Goal: Task Accomplishment & Management: Manage account settings

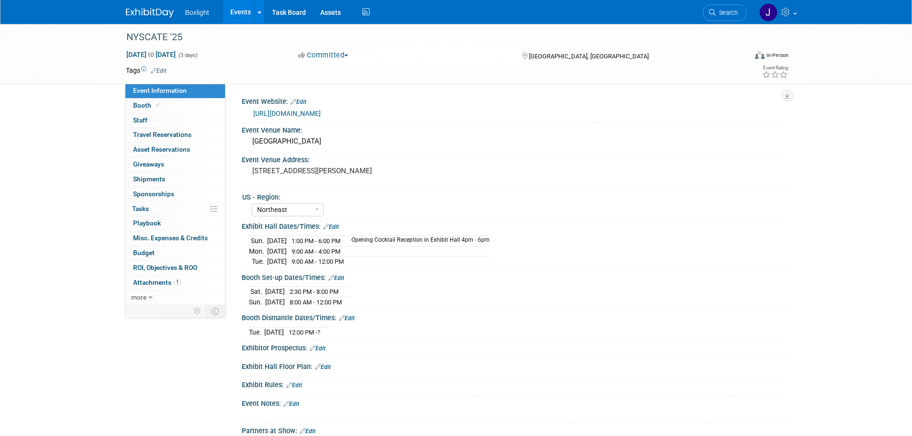
select select "Northeast"
click at [237, 10] on link "Events" at bounding box center [240, 12] width 35 height 24
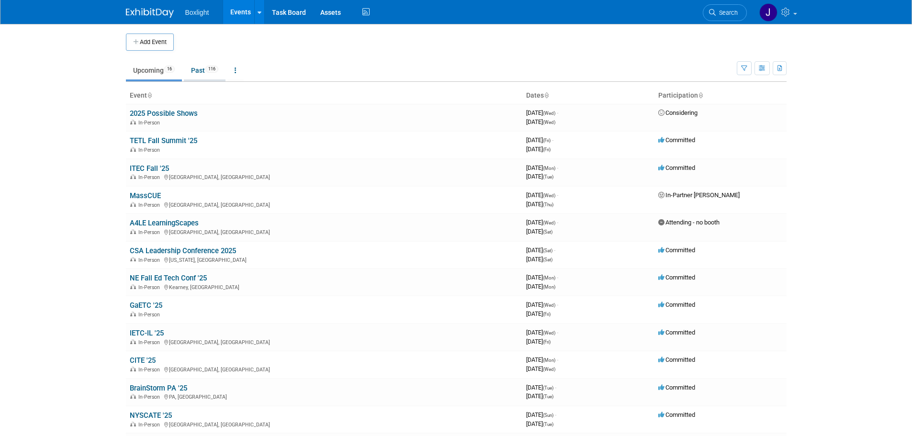
click at [200, 75] on link "Past 116" at bounding box center [205, 70] width 42 height 18
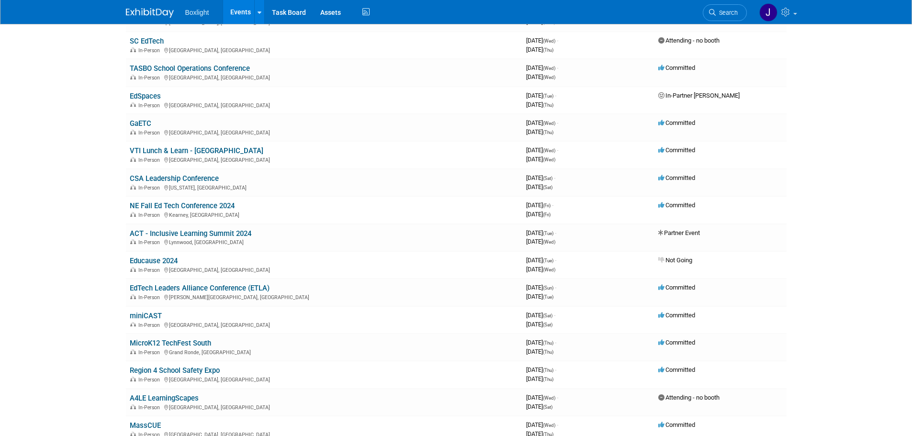
scroll to position [862, 0]
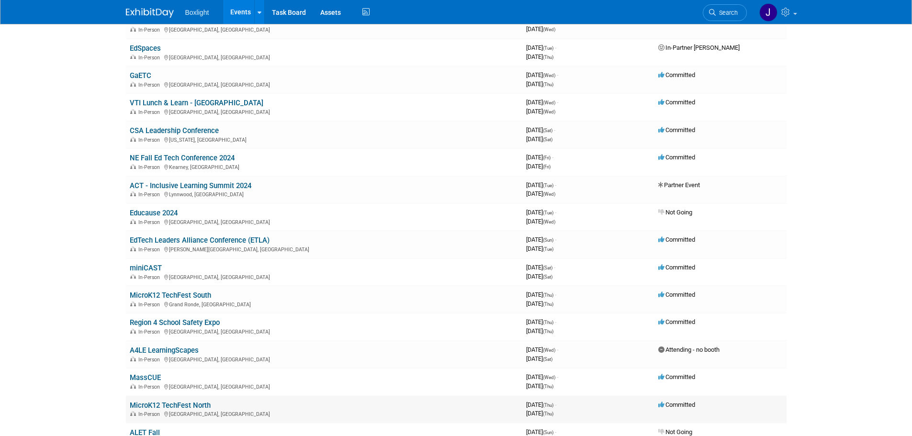
click at [191, 401] on link "MicroK12 TechFest North" at bounding box center [170, 405] width 81 height 9
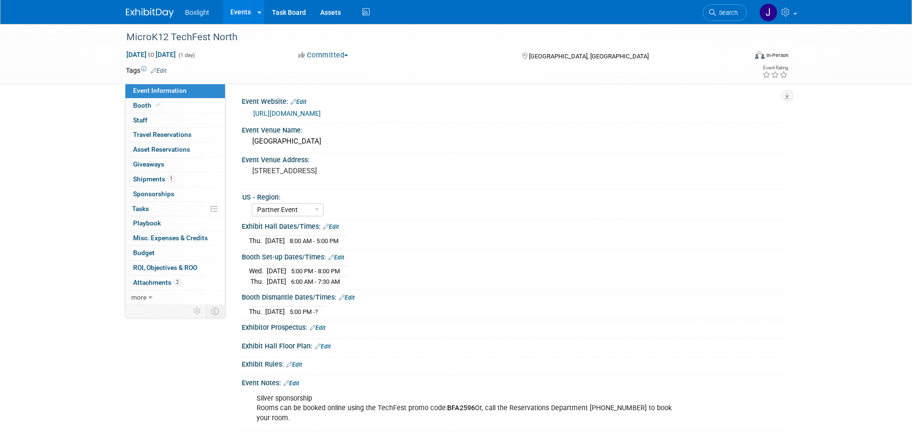
select select "Partner Event"
click at [144, 299] on span "more" at bounding box center [138, 297] width 15 height 8
click at [159, 325] on span "Copy/Duplicate Event" at bounding box center [165, 327] width 64 height 8
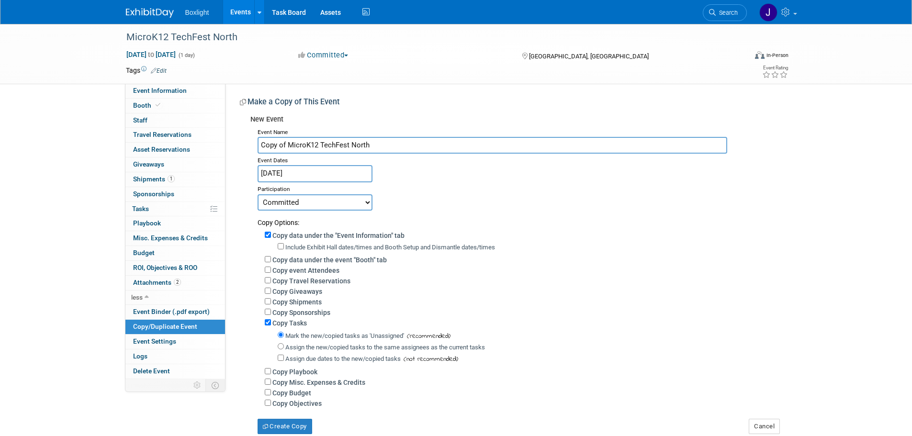
drag, startPoint x: 288, startPoint y: 144, endPoint x: 258, endPoint y: 152, distance: 31.2
click at [258, 152] on input "Copy of MicroK12 TechFest North" at bounding box center [493, 145] width 470 height 17
type input "MicroK12 TechFest North"
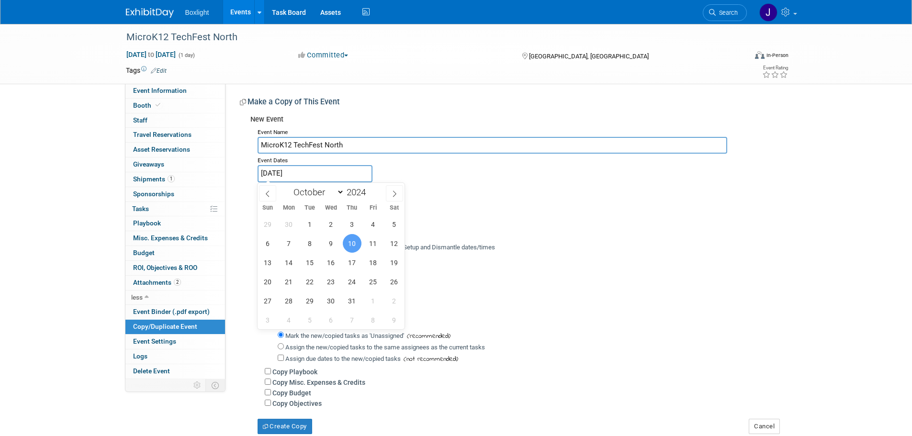
click at [281, 174] on input "Oct 10, 2024" at bounding box center [315, 173] width 115 height 17
click at [370, 190] on span at bounding box center [369, 190] width 7 height 6
type input "2025"
click at [350, 301] on span "30" at bounding box center [352, 301] width 19 height 19
type input "Oct 30, 2025"
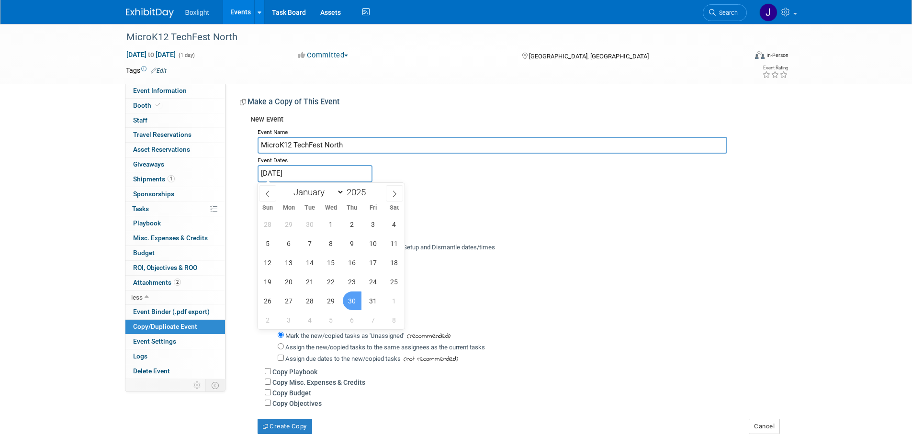
click at [353, 304] on span "30" at bounding box center [352, 301] width 19 height 19
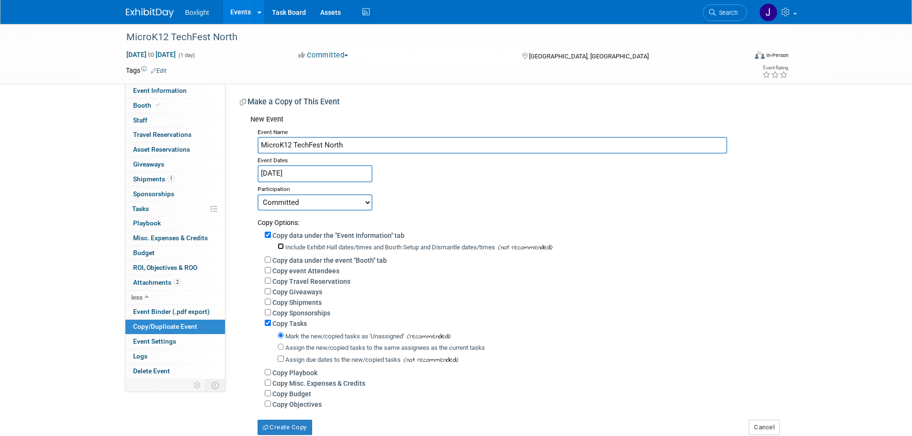
click at [281, 248] on input "Include Exhibit Hall dates/times and Booth Setup and Dismantle dates/times" at bounding box center [281, 246] width 6 height 6
checkbox input "true"
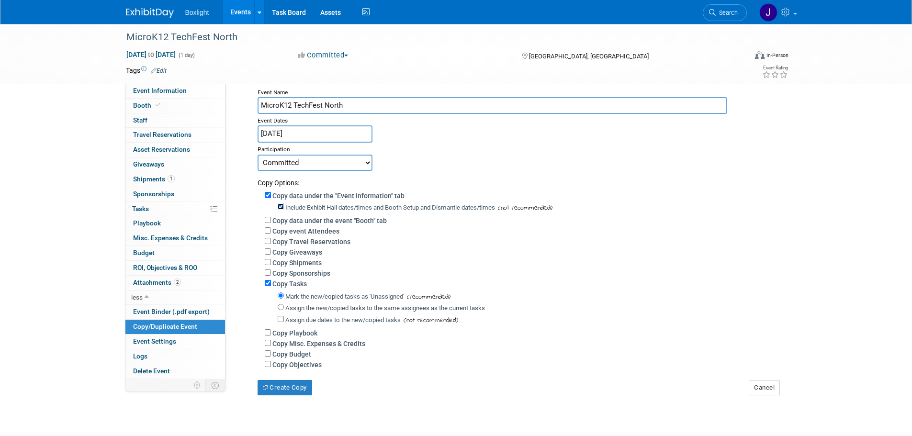
scroll to position [96, 0]
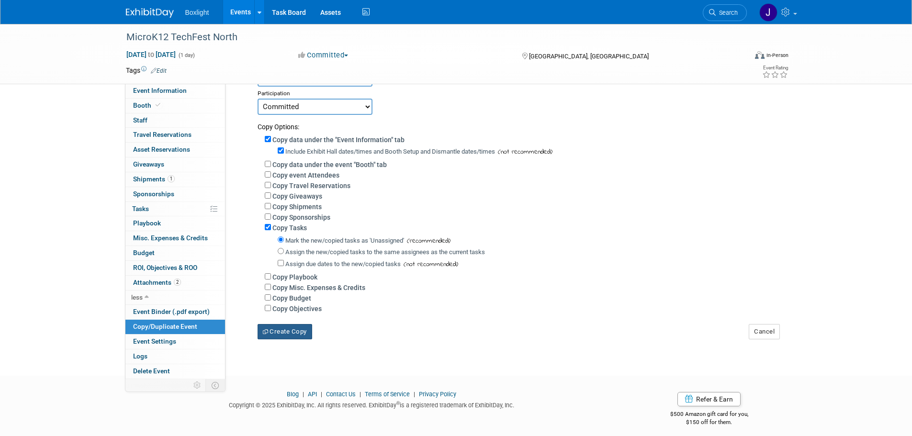
click at [269, 339] on button "Create Copy" at bounding box center [285, 331] width 55 height 15
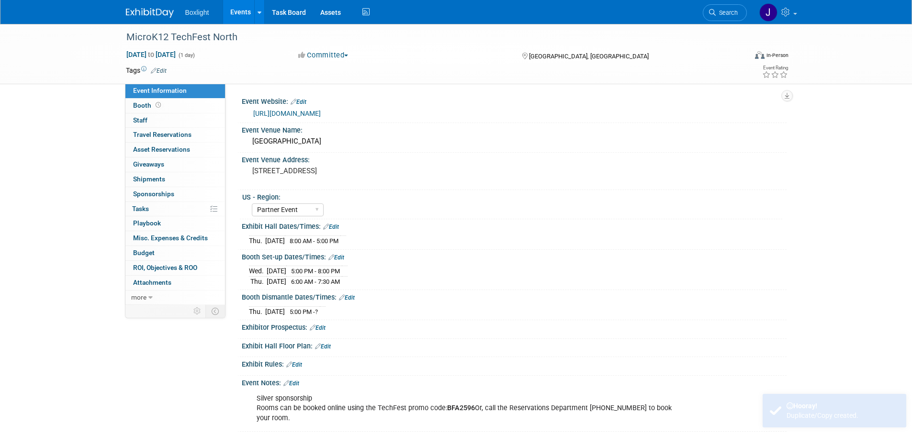
select select "Partner Event"
click at [283, 241] on td "[DATE]" at bounding box center [275, 241] width 20 height 10
click at [336, 226] on link "Edit" at bounding box center [331, 227] width 16 height 7
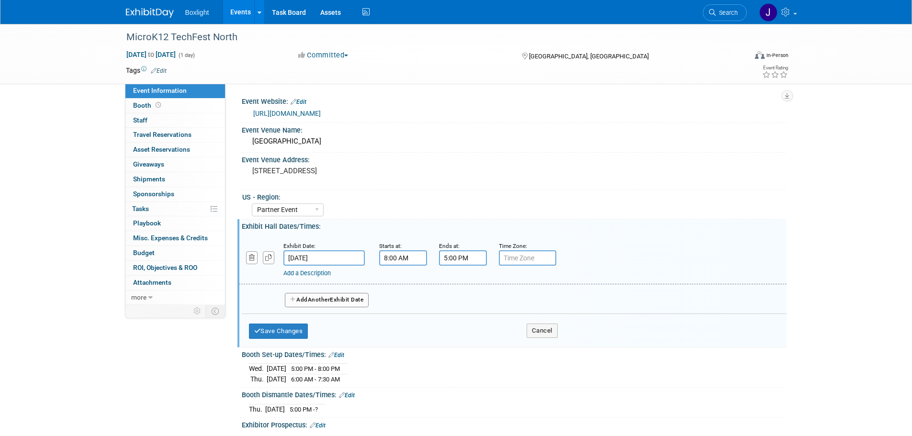
click at [338, 258] on input "[DATE]" at bounding box center [323, 257] width 81 height 15
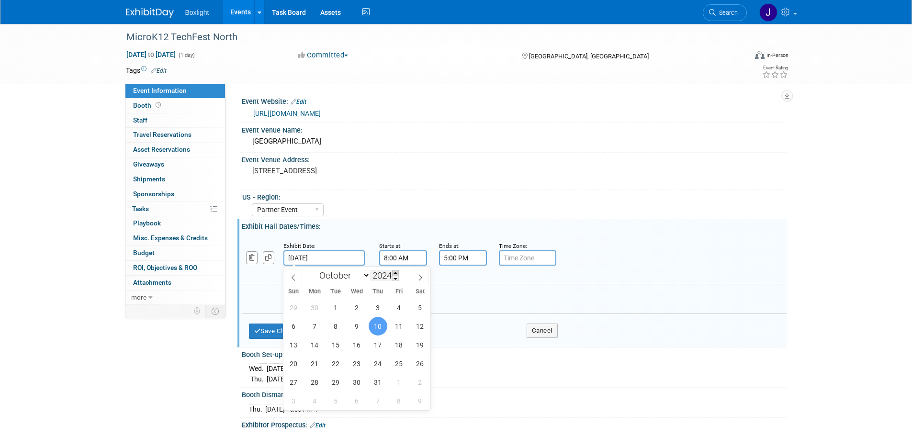
click at [395, 272] on span at bounding box center [395, 273] width 7 height 6
type input "2025"
click at [377, 380] on span "30" at bounding box center [378, 382] width 19 height 19
type input "Oct 30, 2025"
click at [455, 265] on input "5:00 PM" at bounding box center [463, 257] width 48 height 15
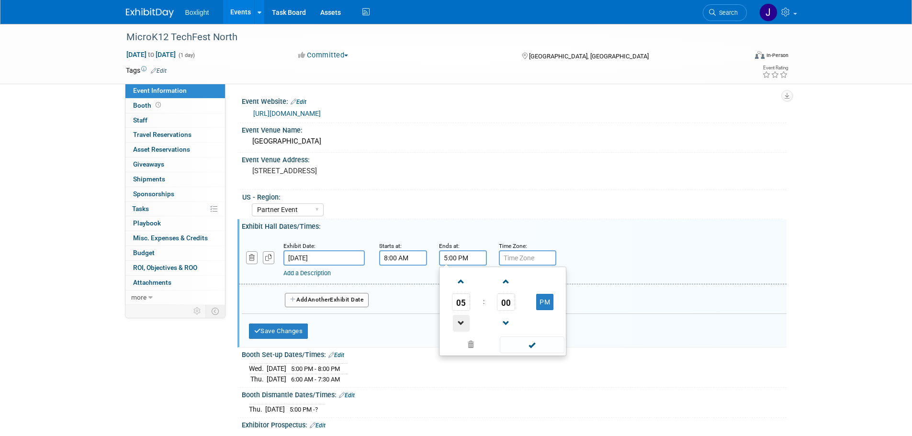
click at [460, 320] on span at bounding box center [461, 323] width 17 height 17
click at [459, 319] on span at bounding box center [461, 323] width 17 height 17
click at [461, 322] on span at bounding box center [461, 323] width 17 height 17
click at [508, 306] on span "00" at bounding box center [506, 301] width 18 height 17
click at [518, 304] on td "30" at bounding box center [518, 308] width 31 height 26
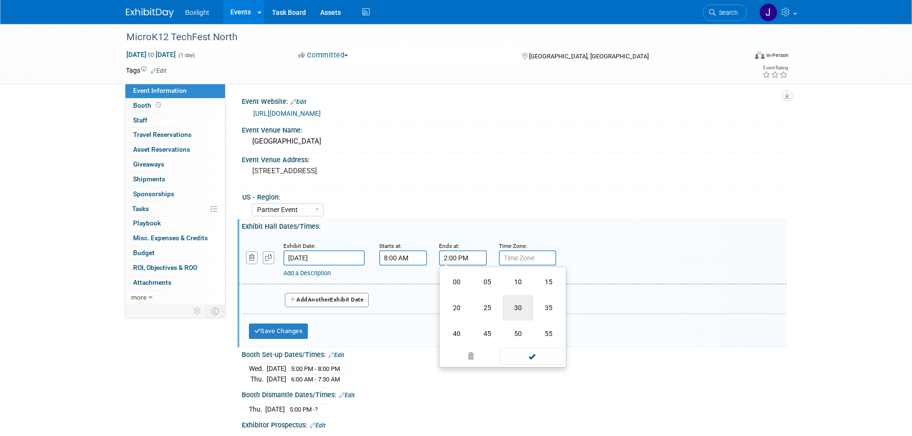
type input "2:30 PM"
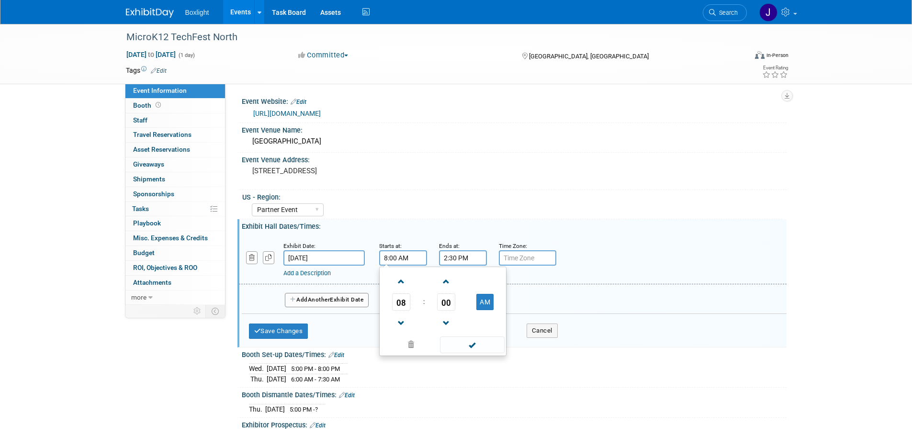
click at [389, 262] on input "8:00 AM" at bounding box center [403, 257] width 48 height 15
click at [406, 288] on span at bounding box center [401, 281] width 17 height 17
type input "10:00 AM"
click at [456, 347] on span at bounding box center [472, 345] width 65 height 17
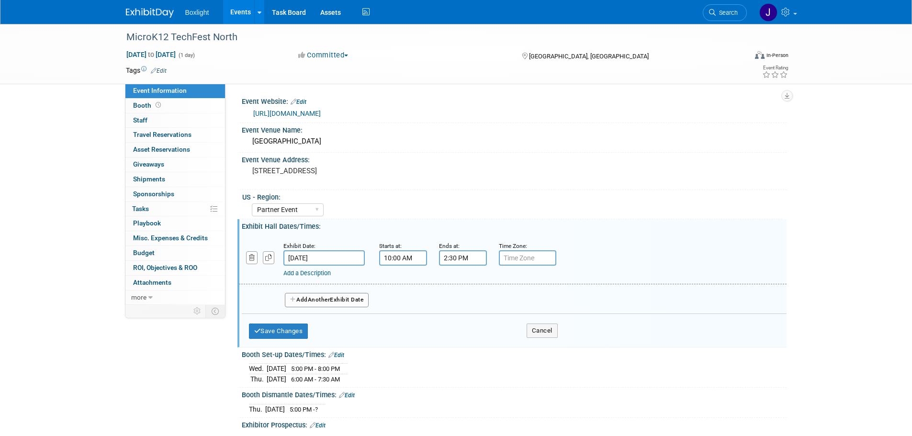
click at [338, 353] on link "Edit" at bounding box center [336, 355] width 16 height 7
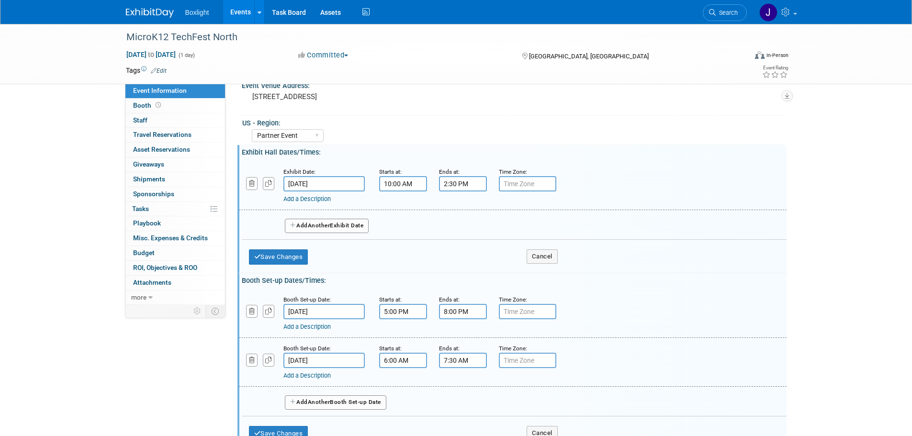
scroll to position [96, 0]
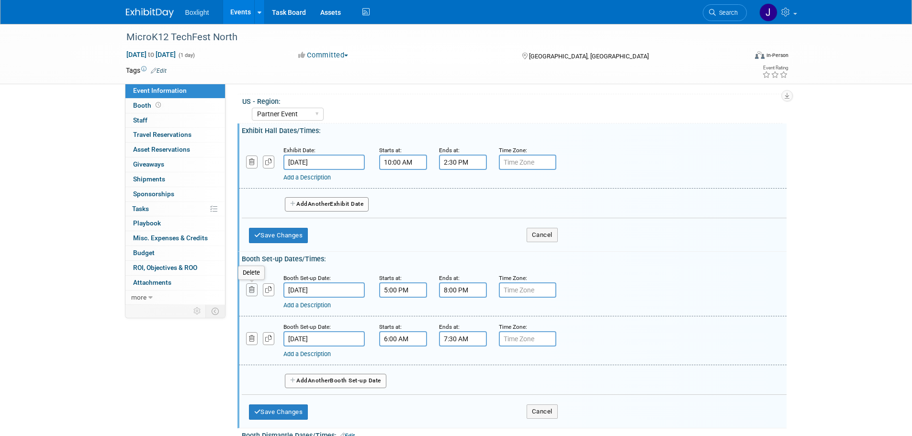
click at [255, 291] on button "button" at bounding box center [252, 289] width 12 height 13
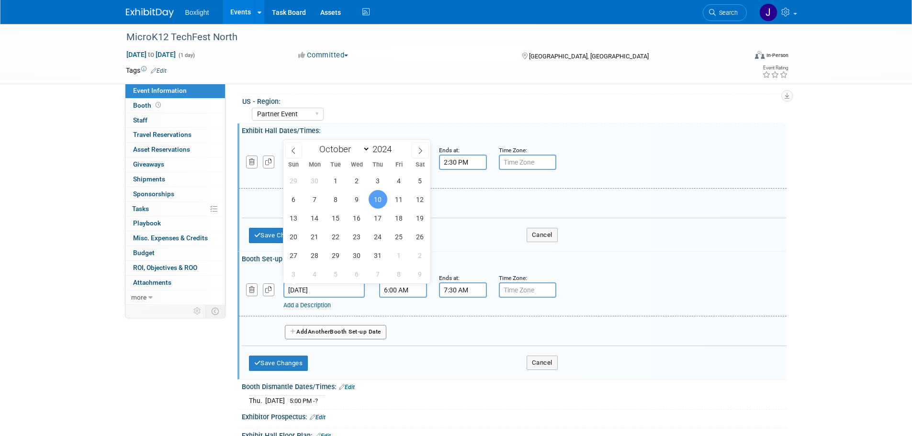
click at [314, 291] on input "Oct 10, 2024" at bounding box center [323, 289] width 81 height 15
click at [398, 145] on span at bounding box center [395, 147] width 7 height 6
type input "2025"
click at [375, 261] on span "30" at bounding box center [378, 255] width 19 height 19
type input "[DATE]"
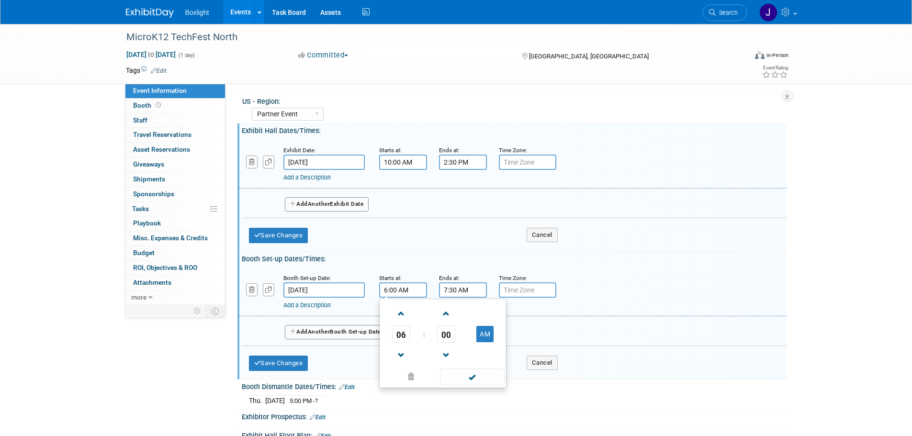
click at [404, 290] on input "6:00 AM" at bounding box center [403, 289] width 48 height 15
click at [449, 332] on span "00" at bounding box center [446, 334] width 18 height 17
click at [455, 338] on td "30" at bounding box center [458, 340] width 31 height 26
type input "6:30 AM"
click at [460, 287] on input "7:30 AM" at bounding box center [463, 289] width 48 height 15
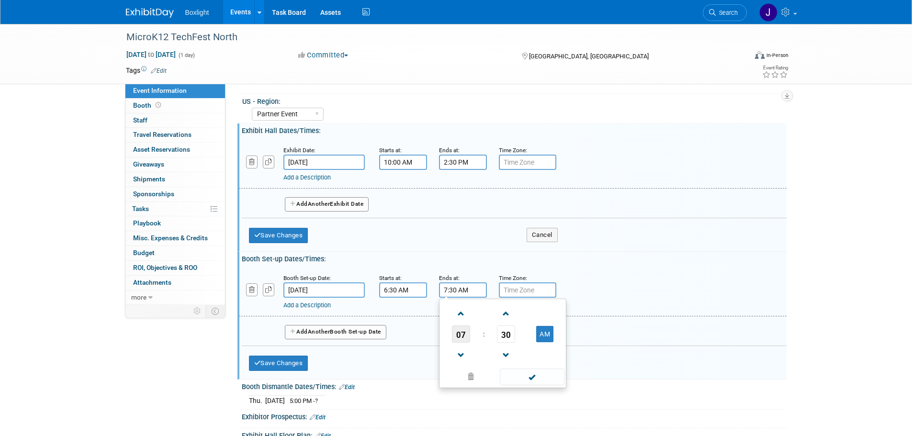
click at [459, 330] on span "07" at bounding box center [461, 334] width 18 height 17
drag, startPoint x: 518, startPoint y: 361, endPoint x: 490, endPoint y: 326, distance: 44.6
click at [518, 361] on td "10" at bounding box center [518, 366] width 31 height 26
click at [503, 331] on span "30" at bounding box center [506, 334] width 18 height 17
click at [460, 316] on td "00" at bounding box center [456, 314] width 31 height 26
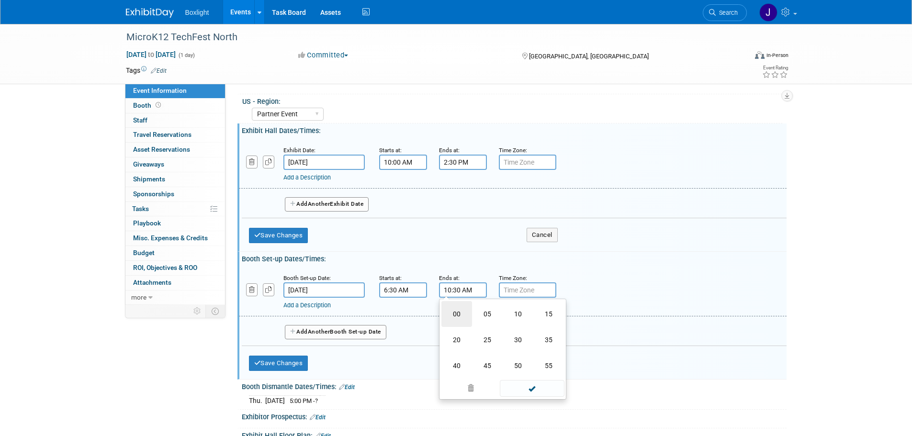
type input "10:00 AM"
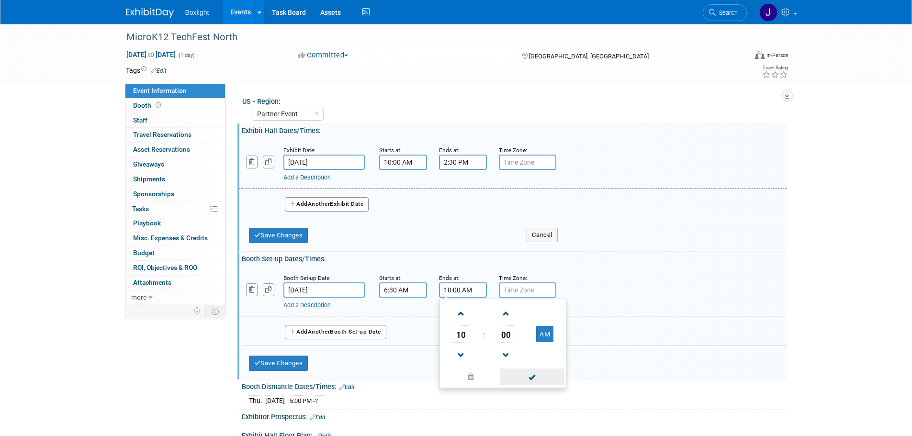
click at [537, 377] on span at bounding box center [532, 377] width 65 height 17
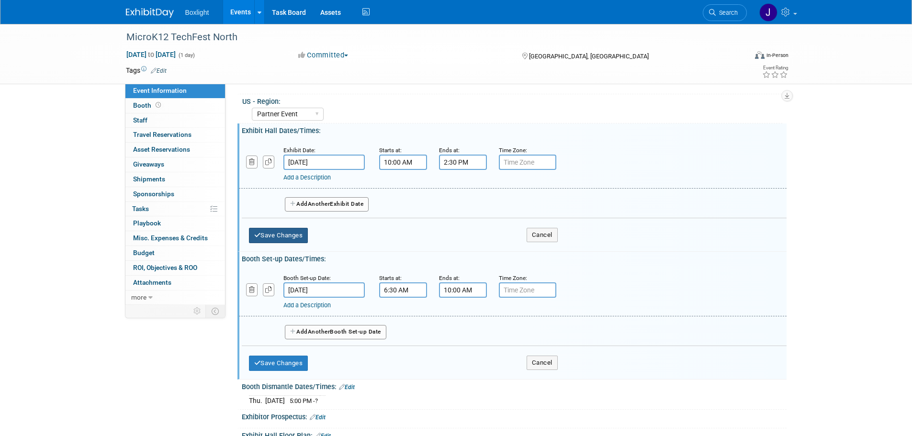
click at [292, 236] on button "Save Changes" at bounding box center [278, 235] width 59 height 15
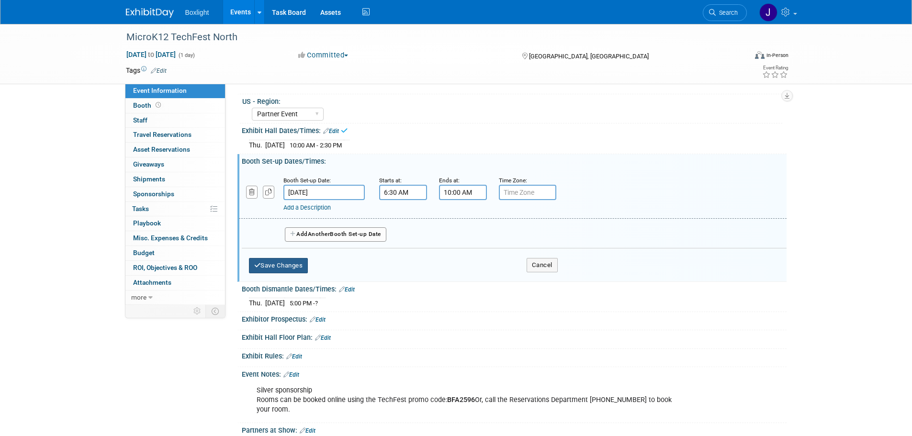
click at [282, 266] on button "Save Changes" at bounding box center [278, 265] width 59 height 15
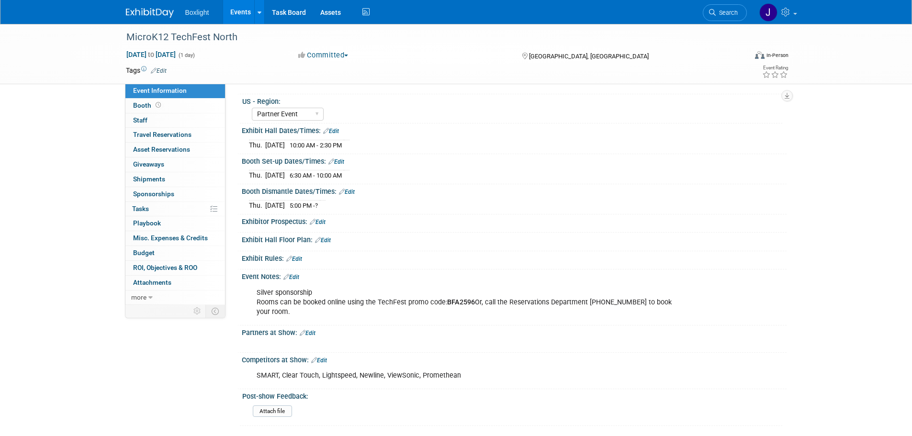
click at [348, 192] on link "Edit" at bounding box center [347, 192] width 16 height 7
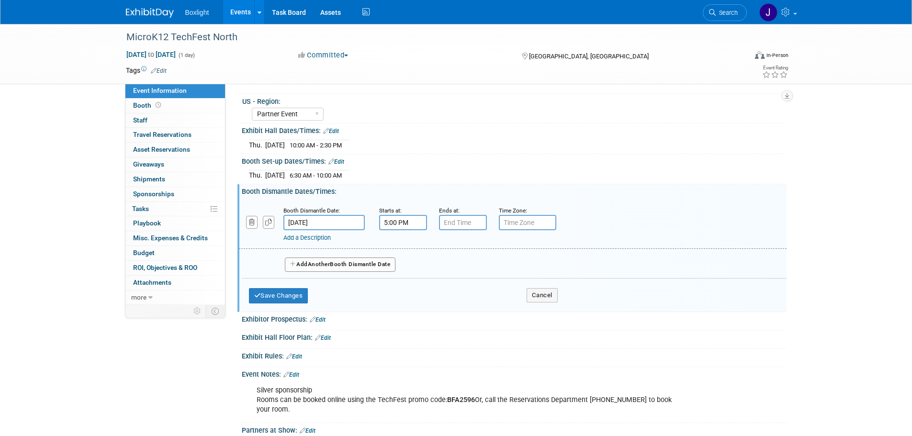
click at [397, 223] on input "5:00 PM" at bounding box center [403, 222] width 48 height 15
click at [403, 267] on span "05" at bounding box center [401, 266] width 18 height 17
click at [454, 244] on td "02" at bounding box center [458, 247] width 31 height 26
click at [446, 270] on span "00" at bounding box center [446, 266] width 18 height 17
click at [459, 275] on td "30" at bounding box center [458, 272] width 31 height 26
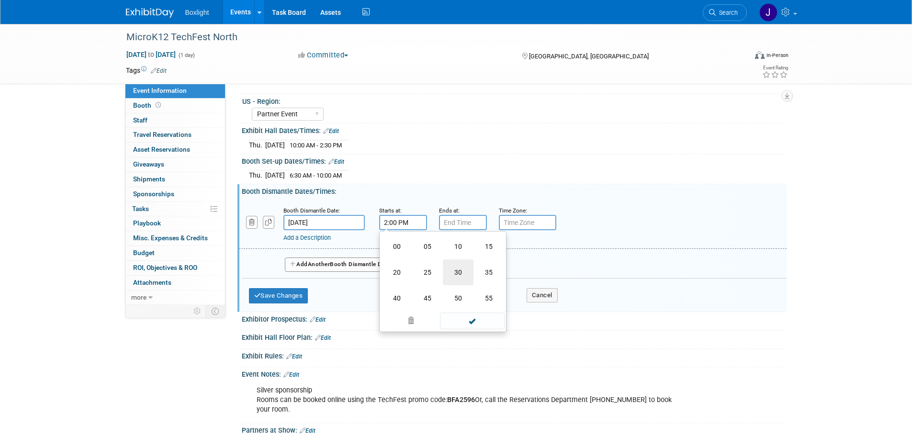
type input "2:30 PM"
click at [466, 307] on span at bounding box center [472, 309] width 65 height 17
click at [286, 296] on button "Save Changes" at bounding box center [278, 295] width 59 height 15
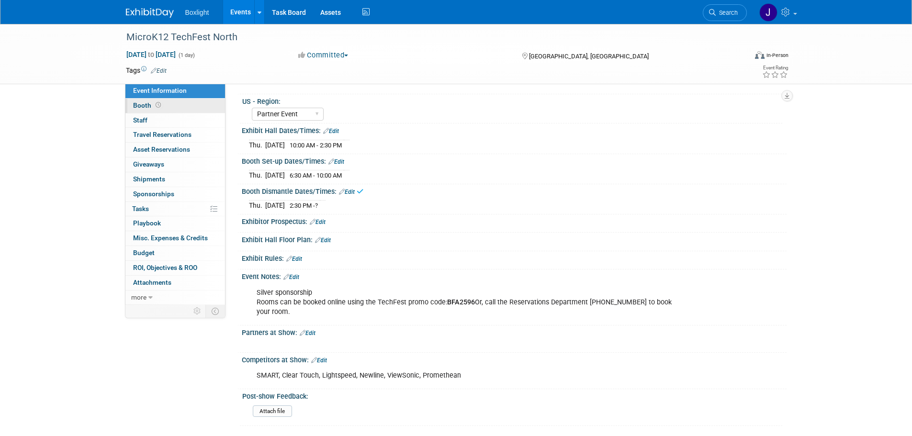
click at [158, 106] on icon at bounding box center [158, 104] width 5 height 5
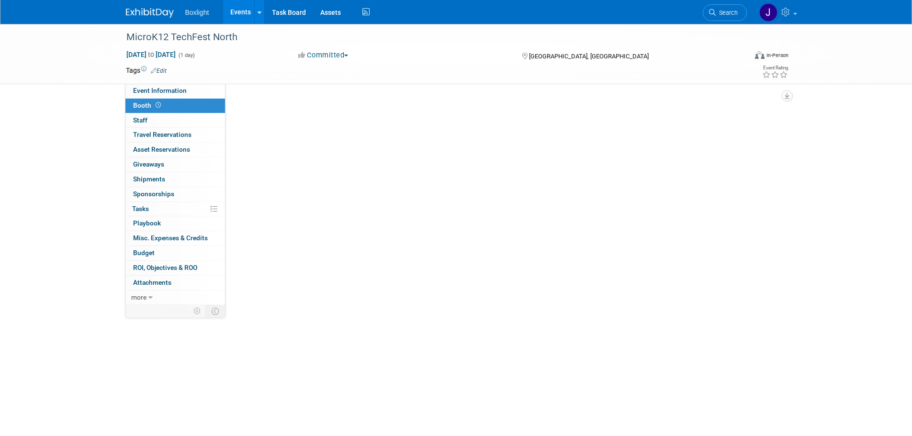
scroll to position [0, 0]
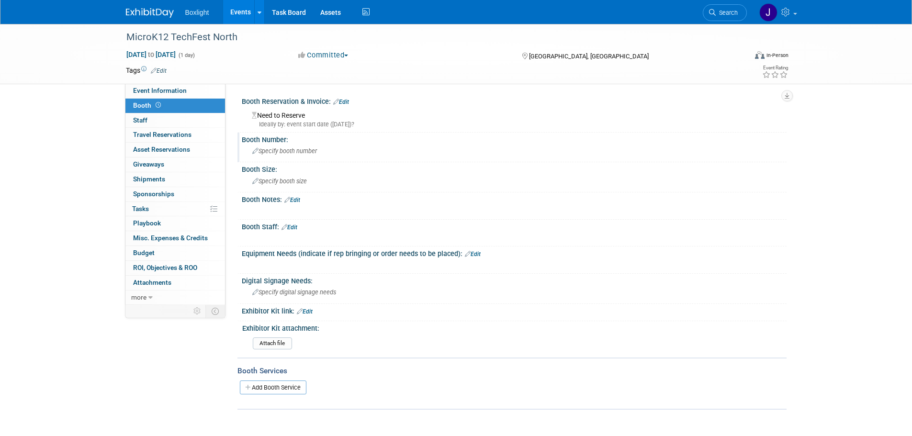
click at [292, 150] on span "Specify booth number" at bounding box center [284, 150] width 65 height 7
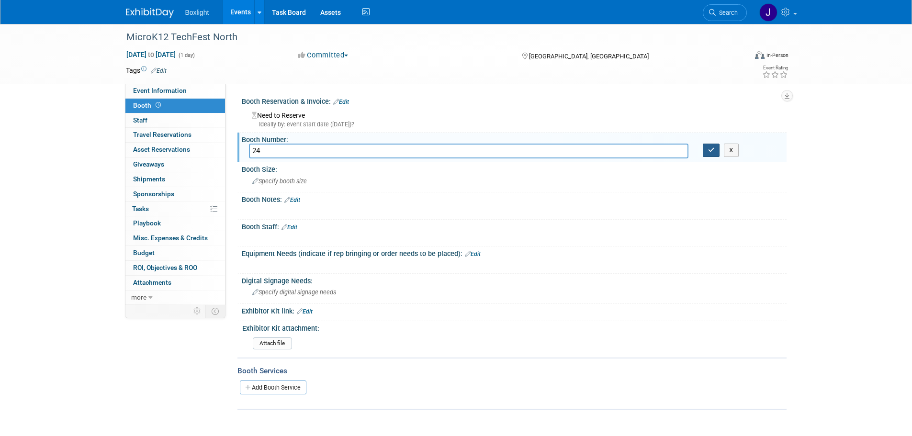
type input "24"
click at [709, 152] on icon "button" at bounding box center [711, 150] width 7 height 6
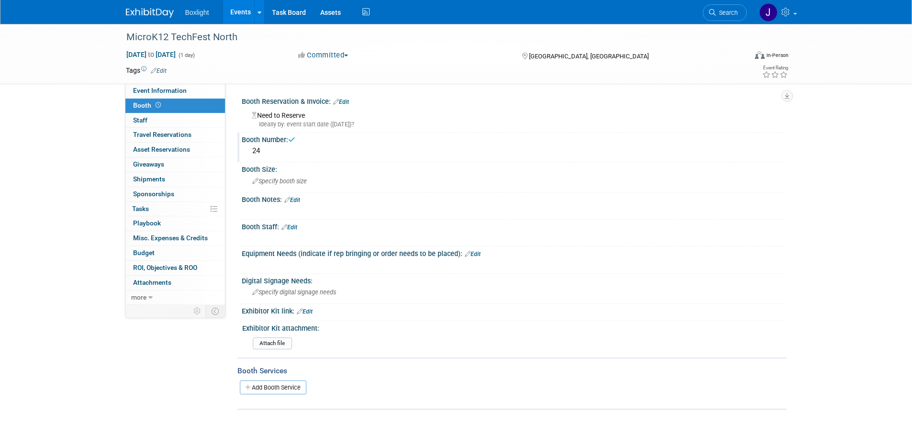
click at [344, 101] on link "Edit" at bounding box center [341, 102] width 16 height 7
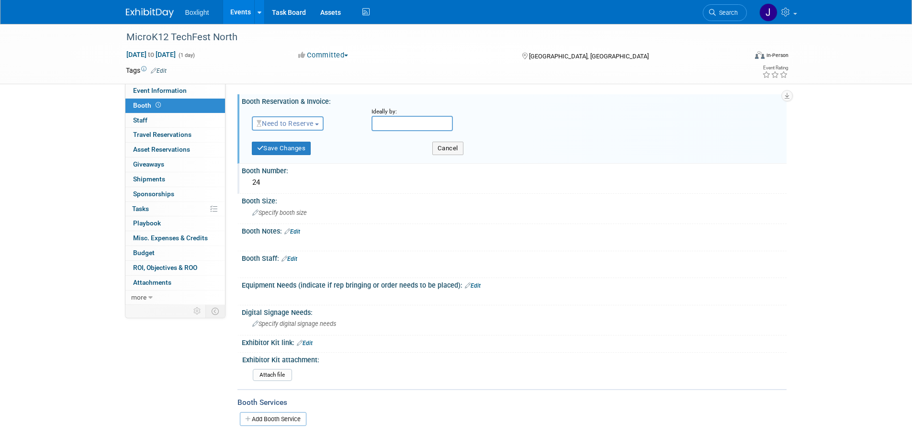
click at [275, 122] on span "Need to Reserve" at bounding box center [285, 124] width 57 height 8
click at [284, 151] on link "Reserved" at bounding box center [303, 152] width 102 height 13
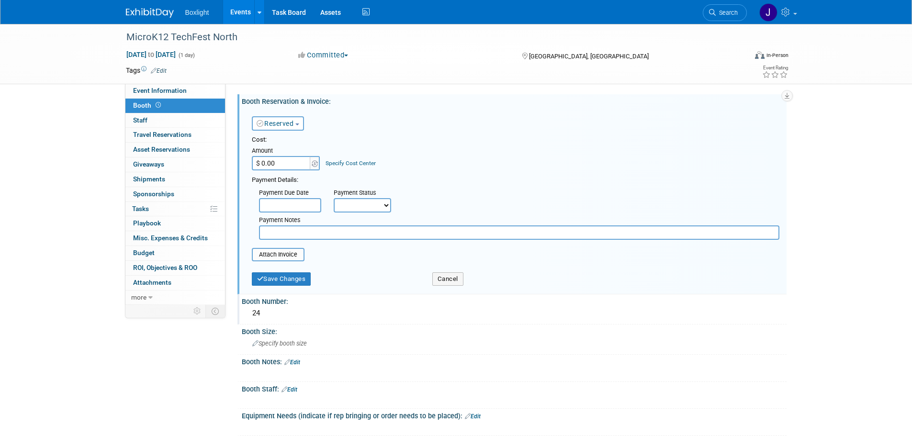
click at [236, 11] on link "Events" at bounding box center [240, 12] width 35 height 24
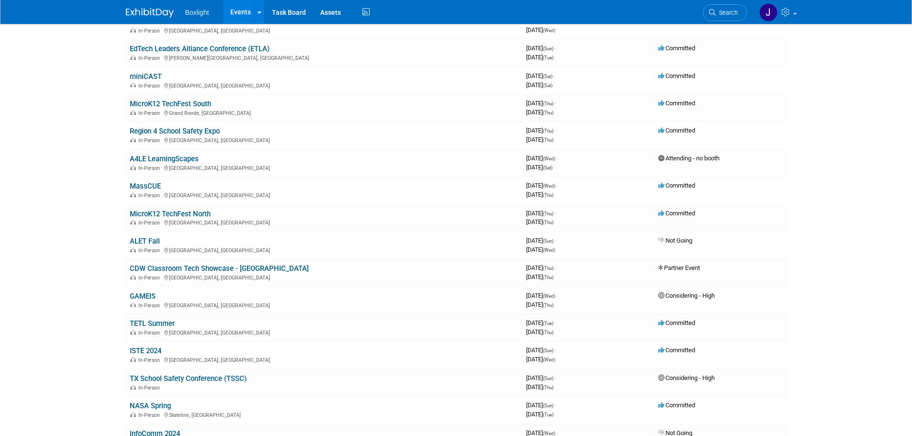
scroll to position [1005, 0]
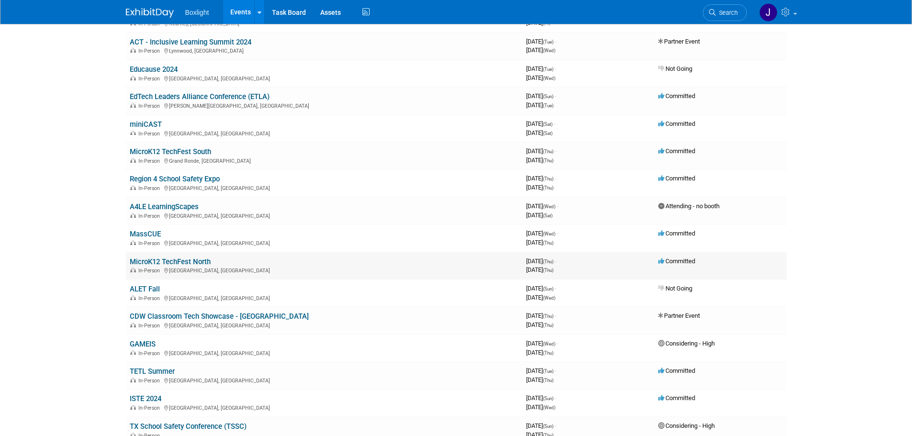
click at [178, 262] on link "MicroK12 TechFest North" at bounding box center [170, 262] width 81 height 9
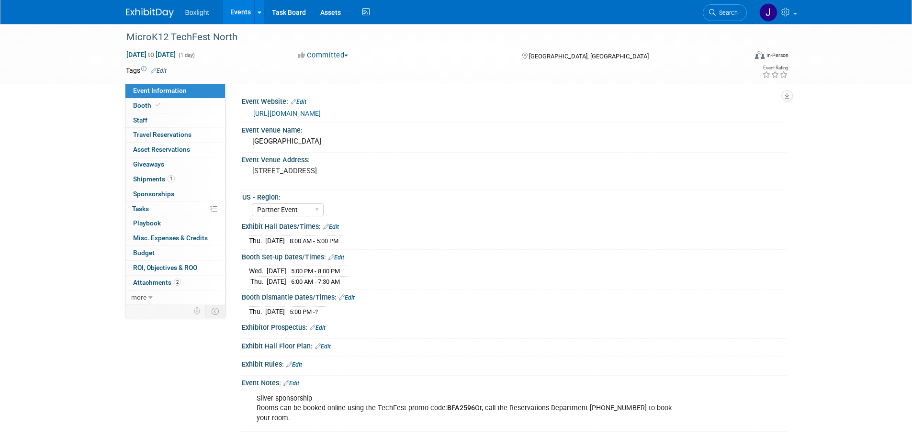
select select "Partner Event"
click at [164, 107] on link "Booth" at bounding box center [175, 106] width 100 height 14
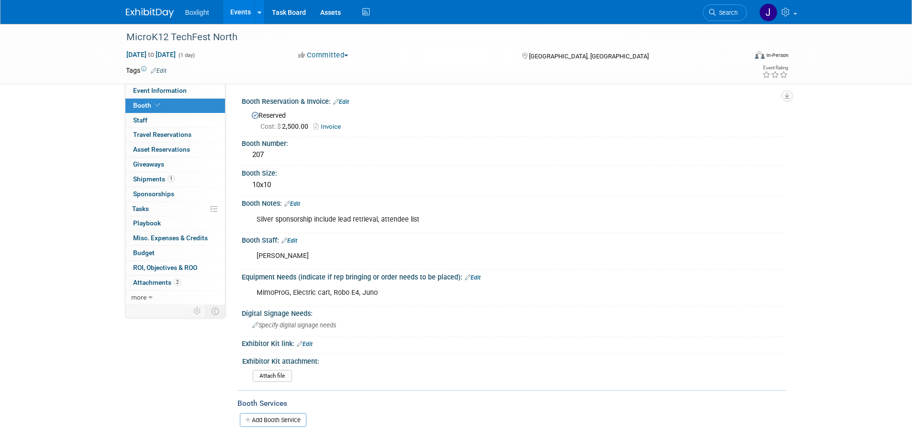
click at [244, 11] on link "Events" at bounding box center [240, 12] width 35 height 24
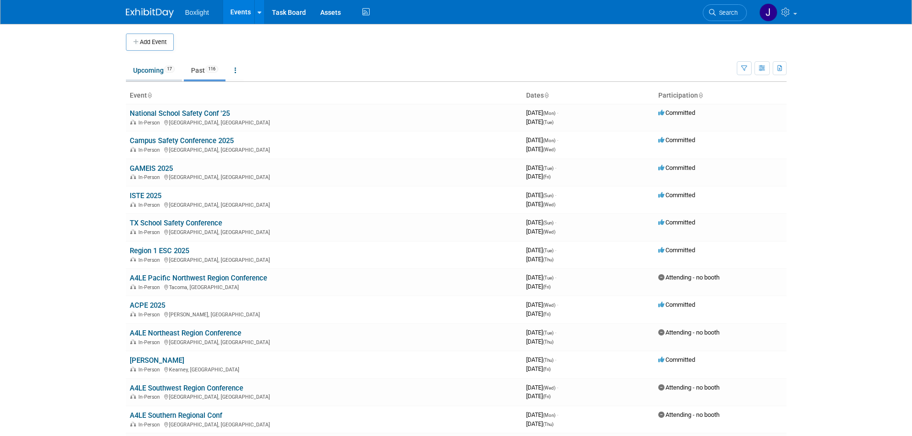
click at [158, 68] on link "Upcoming 17" at bounding box center [154, 70] width 56 height 18
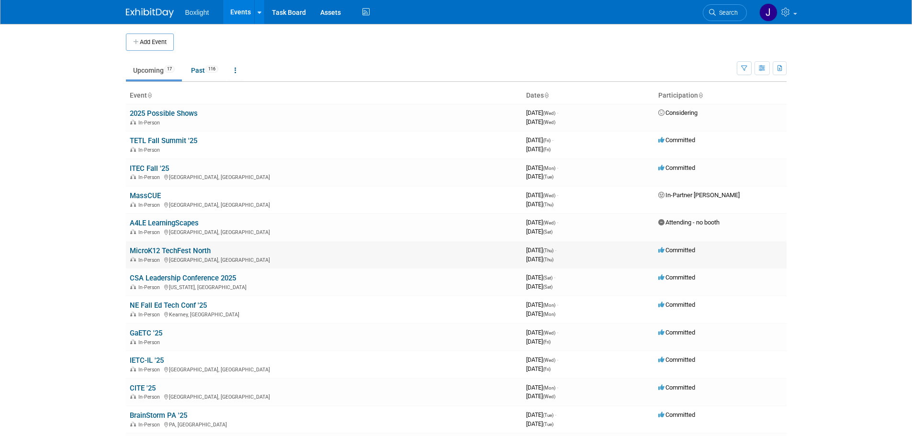
click at [192, 257] on div "In-Person [GEOGRAPHIC_DATA], [GEOGRAPHIC_DATA]" at bounding box center [324, 260] width 389 height 8
click at [182, 251] on link "MicroK12 TechFest North" at bounding box center [170, 251] width 81 height 9
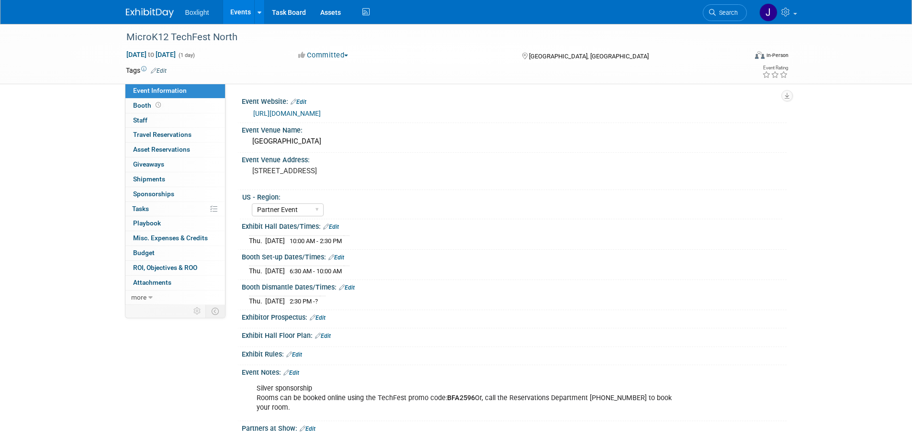
select select "Partner Event"
click at [159, 103] on icon at bounding box center [158, 104] width 5 height 5
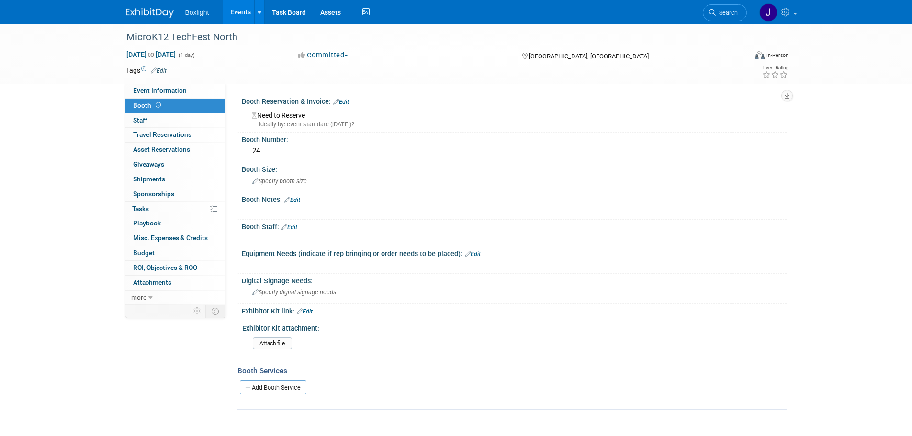
click at [345, 104] on link "Edit" at bounding box center [341, 102] width 16 height 7
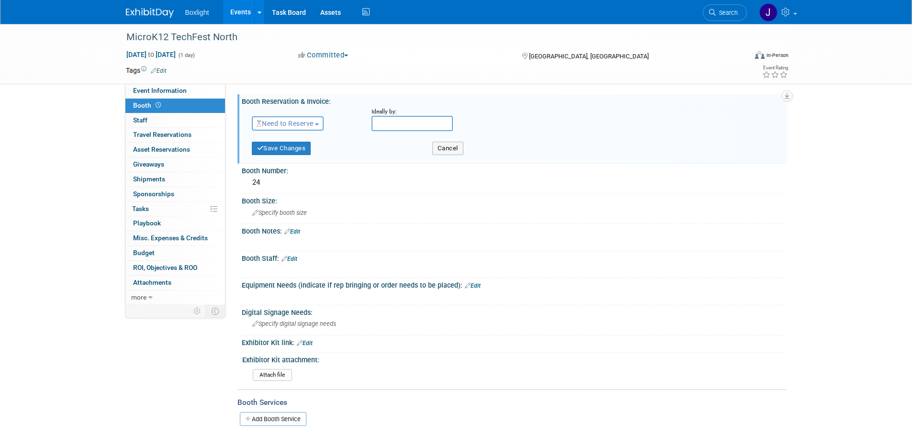
click at [322, 125] on button "Need to Reserve" at bounding box center [288, 123] width 72 height 14
click at [300, 152] on link "Reserved" at bounding box center [303, 152] width 102 height 13
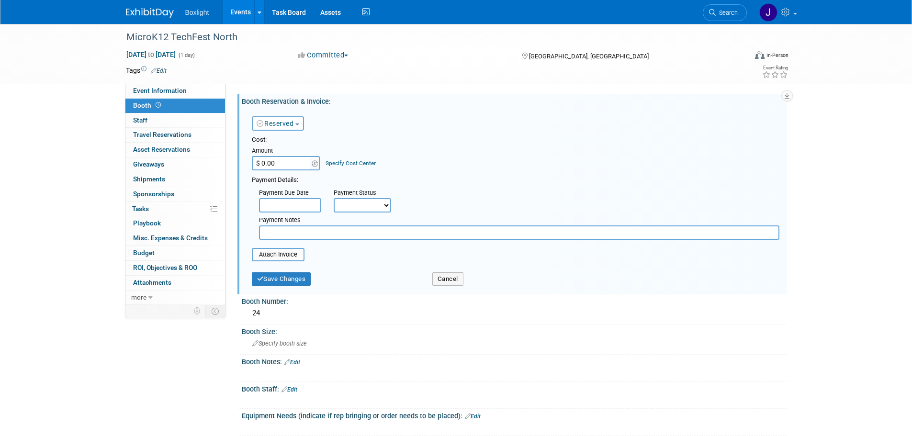
click at [285, 164] on input "$ 0.00" at bounding box center [282, 163] width 60 height 14
type input "$ 3,000.00"
click at [268, 279] on button "Save Changes" at bounding box center [281, 278] width 59 height 13
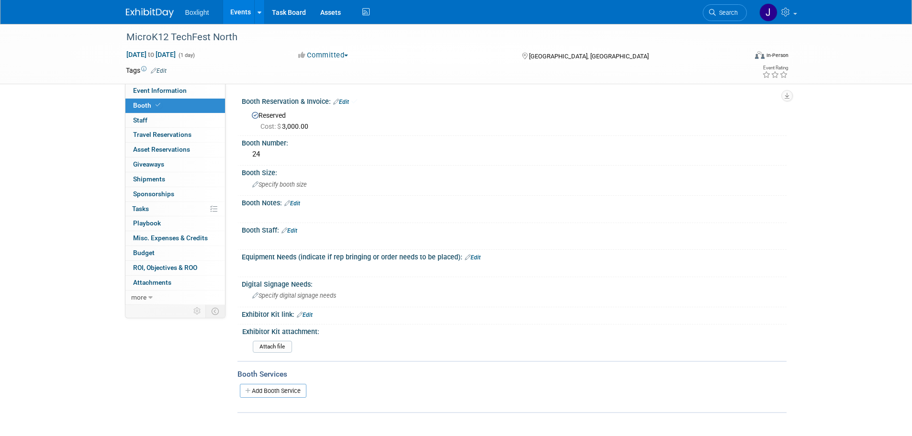
drag, startPoint x: 343, startPoint y: 99, endPoint x: 349, endPoint y: 101, distance: 6.5
click at [343, 99] on link "Edit" at bounding box center [341, 102] width 16 height 7
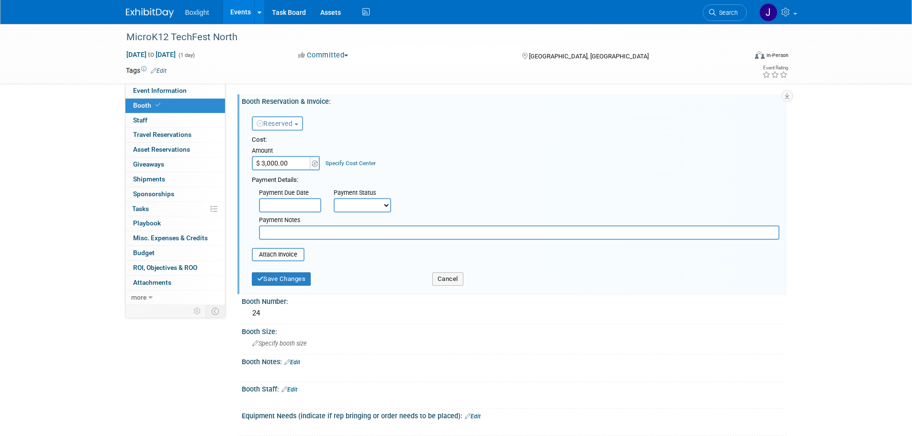
click at [377, 207] on select "Not Paid Yet Partially Paid Paid in Full" at bounding box center [362, 205] width 57 height 14
select select "3"
click at [334, 198] on select "Not Paid Yet Partially Paid Paid in Full" at bounding box center [362, 205] width 57 height 14
click at [296, 281] on button "Save Changes" at bounding box center [281, 278] width 59 height 13
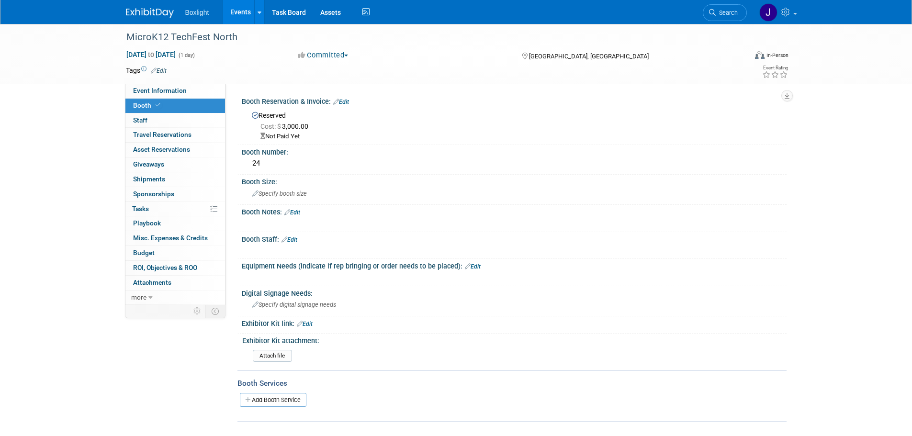
click at [347, 101] on link "Edit" at bounding box center [341, 102] width 16 height 7
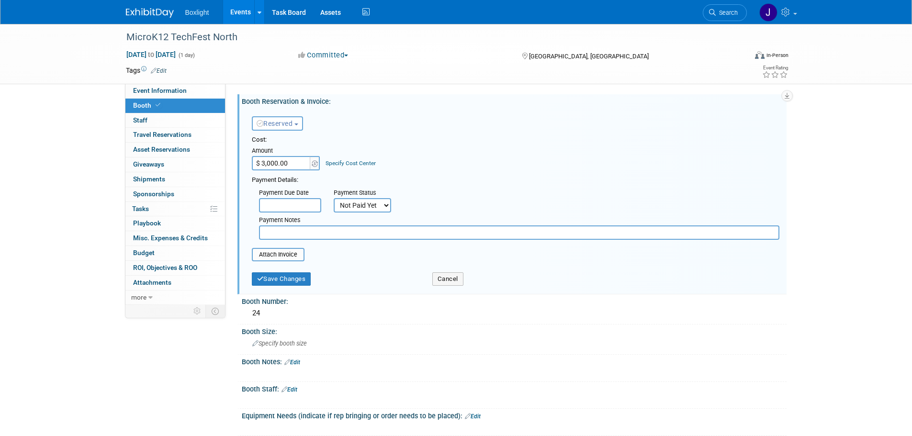
click at [282, 165] on input "$ 3,000.00" at bounding box center [282, 163] width 60 height 14
type input "$ 2,500.00"
click at [310, 234] on input "text" at bounding box center [519, 232] width 520 height 14
type input "registered for silver - should be bronze at $1500 - emailed [PERSON_NAME] to ma…"
click at [271, 273] on button "Save Changes" at bounding box center [281, 278] width 59 height 13
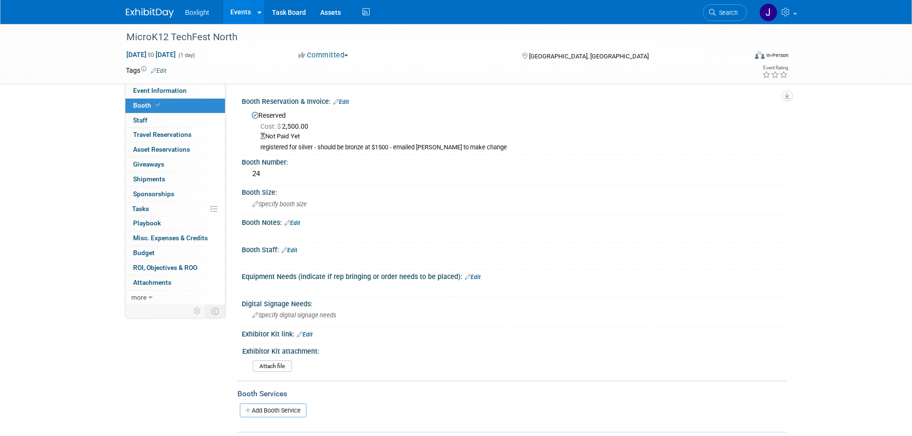
click at [241, 8] on link "Events" at bounding box center [240, 12] width 35 height 24
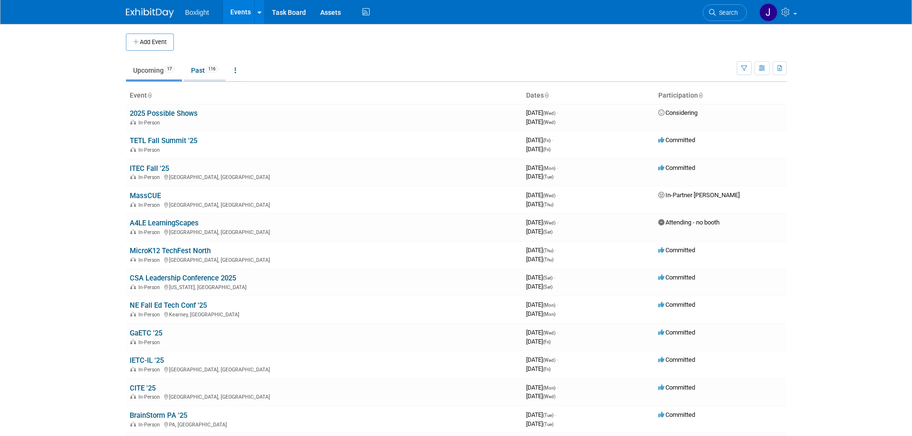
click at [200, 66] on link "Past 116" at bounding box center [205, 70] width 42 height 18
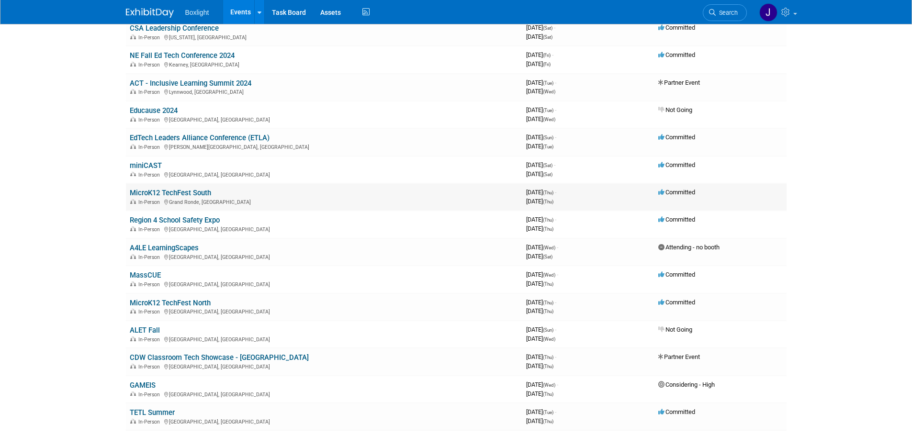
scroll to position [1005, 0]
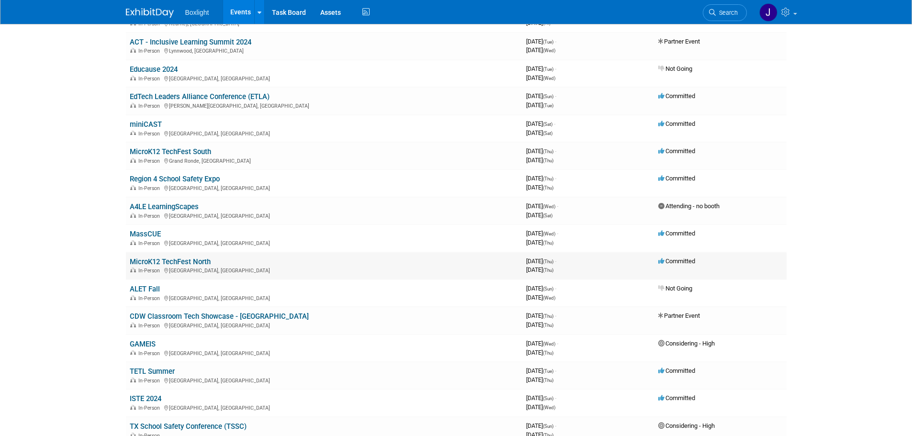
click at [172, 259] on link "MicroK12 TechFest North" at bounding box center [170, 262] width 81 height 9
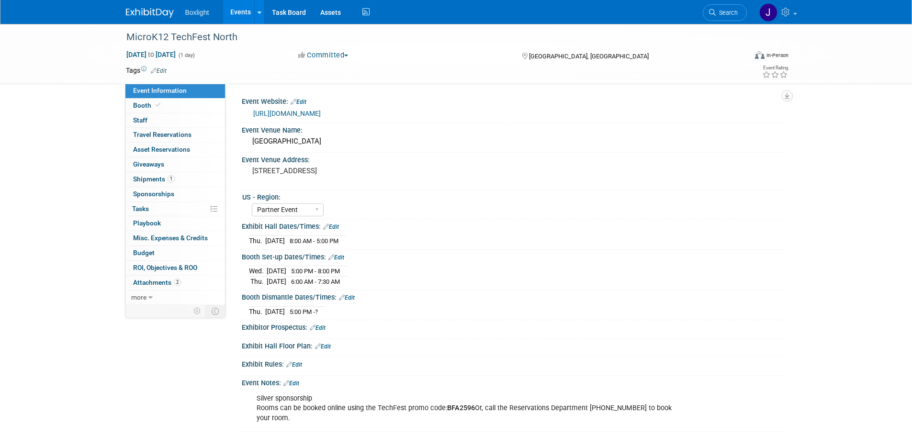
select select "Partner Event"
click at [166, 106] on link "Booth" at bounding box center [175, 106] width 100 height 14
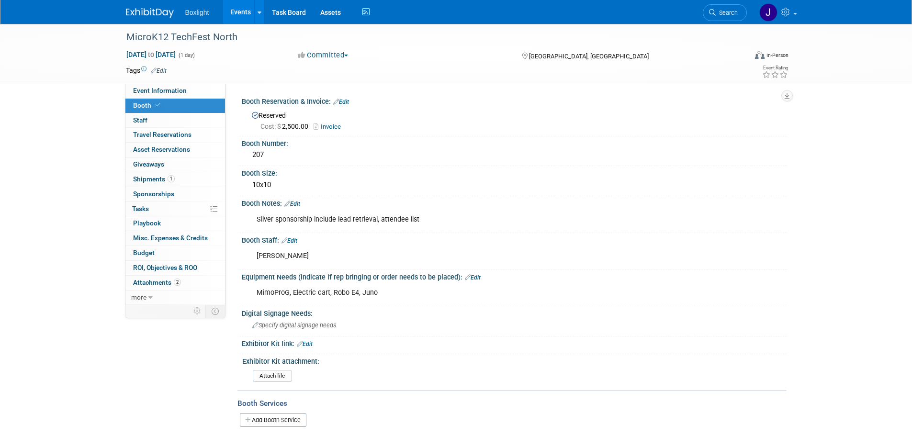
click at [238, 8] on link "Events" at bounding box center [240, 12] width 35 height 24
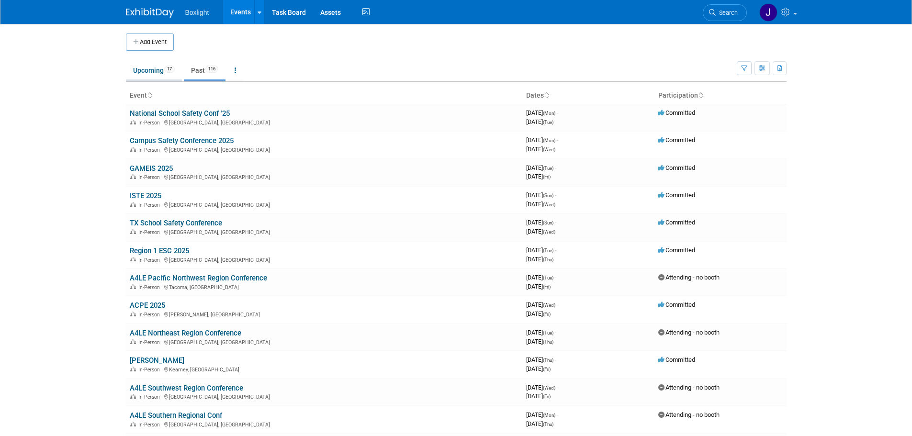
click at [143, 73] on link "Upcoming 17" at bounding box center [154, 70] width 56 height 18
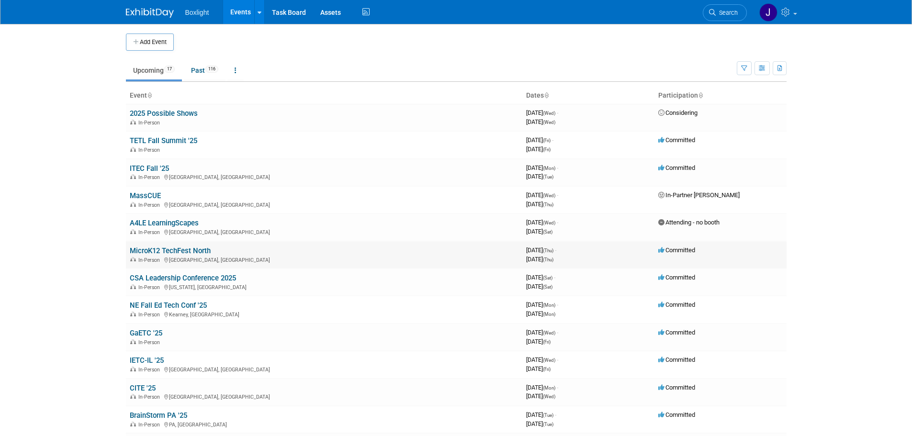
click at [198, 252] on link "MicroK12 TechFest North" at bounding box center [170, 251] width 81 height 9
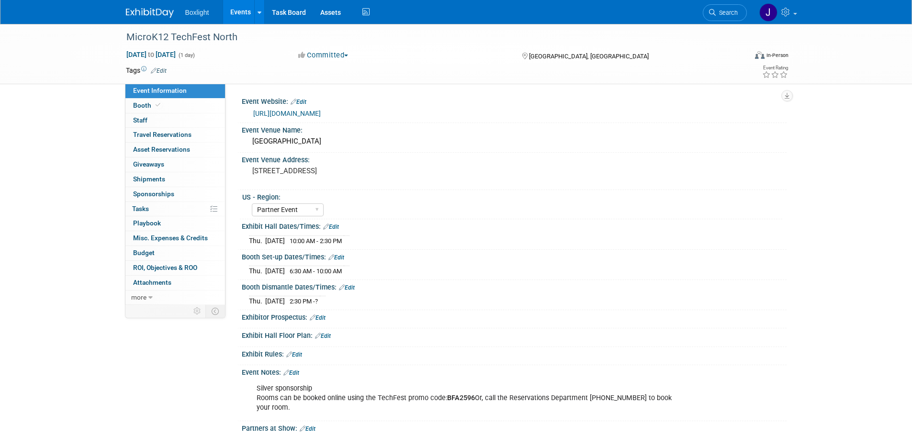
select select "Partner Event"
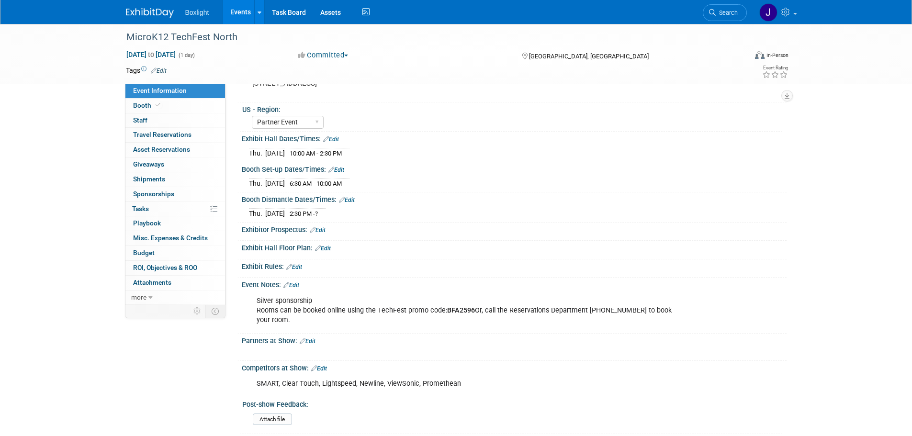
scroll to position [96, 0]
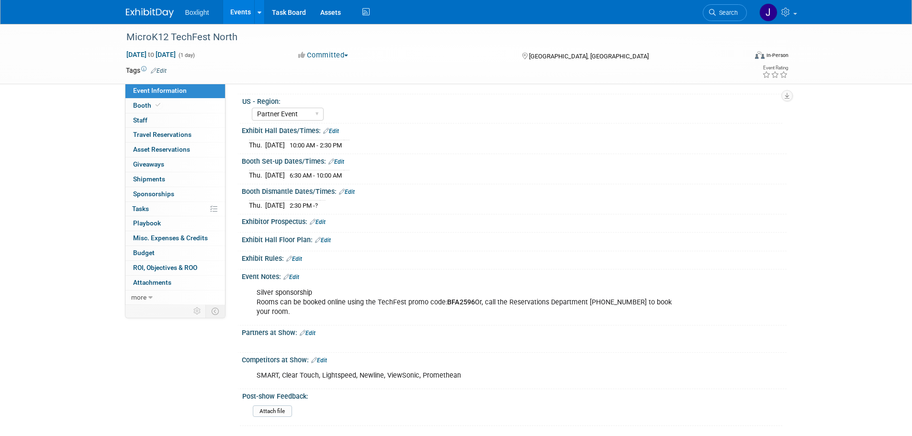
click at [294, 277] on link "Edit" at bounding box center [291, 277] width 16 height 7
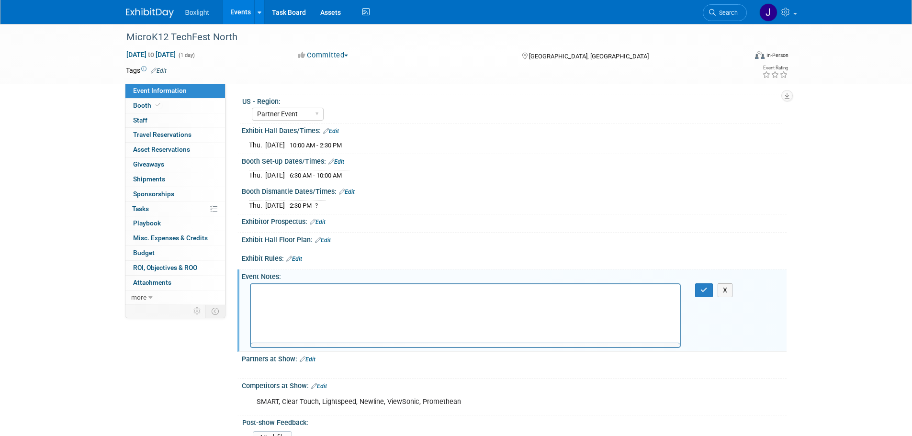
scroll to position [0, 0]
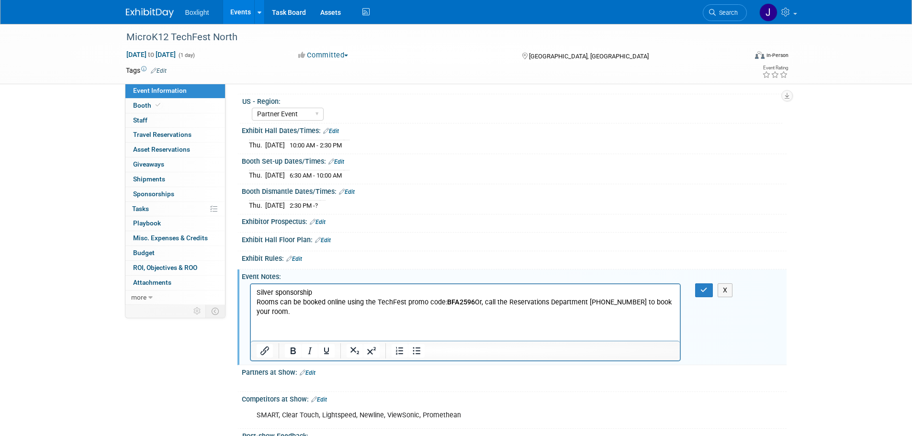
click at [318, 293] on p "Silver sponsorship Rooms can be booked online using the TechFest promo code: BF…" at bounding box center [465, 302] width 418 height 29
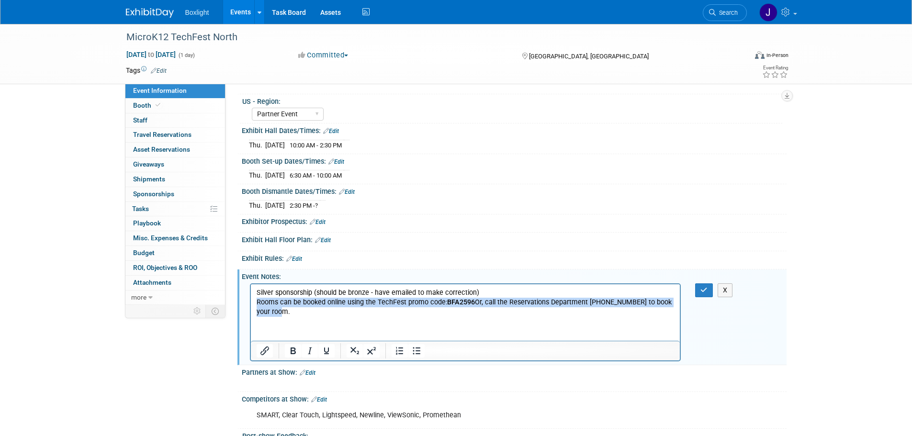
drag, startPoint x: 286, startPoint y: 314, endPoint x: 533, endPoint y: 565, distance: 352.1
click at [252, 303] on html "Silver sponsorship (should be bronze - have emailed to make correction) Rooms c…" at bounding box center [464, 300] width 429 height 33
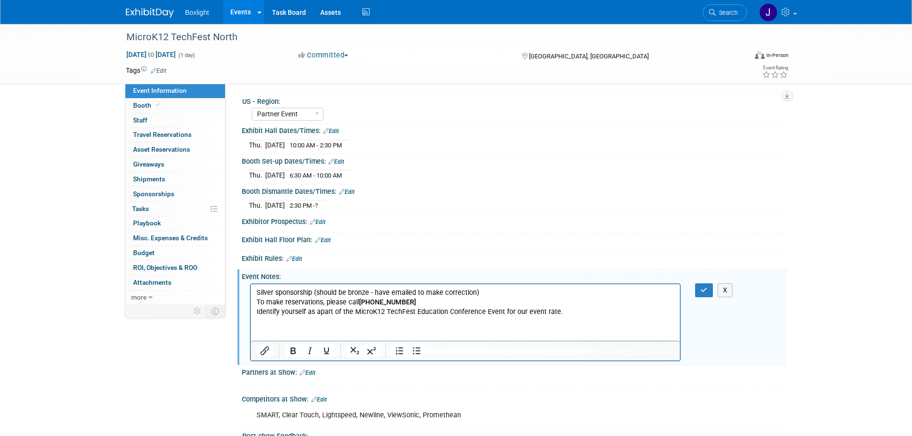
click at [256, 301] on p "To make reservations, please call [PHONE_NUMBER]" at bounding box center [465, 302] width 418 height 10
click at [479, 292] on p "Silver sponsorship (should be bronze - have emailed to make correction)" at bounding box center [465, 293] width 418 height 10
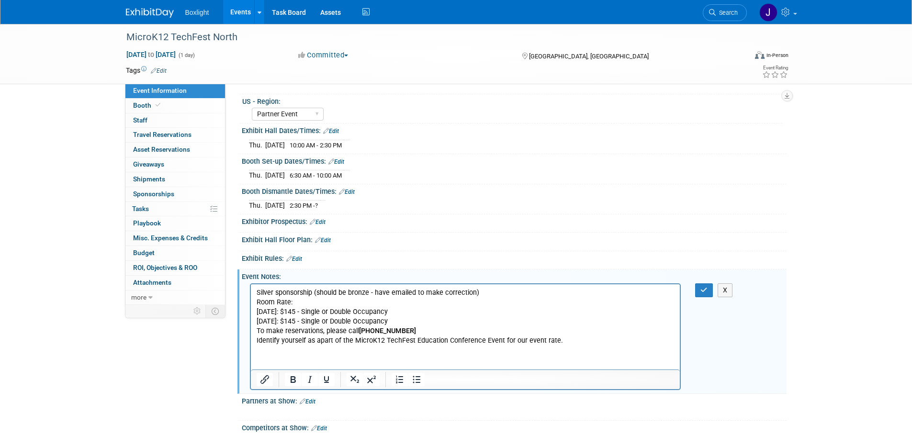
click at [257, 301] on p "Room Rate: [DATE]: $145 - Single or Double Occupancy [DATE]: $145 - Single or D…" at bounding box center [465, 311] width 418 height 29
click at [696, 290] on button "button" at bounding box center [704, 290] width 18 height 14
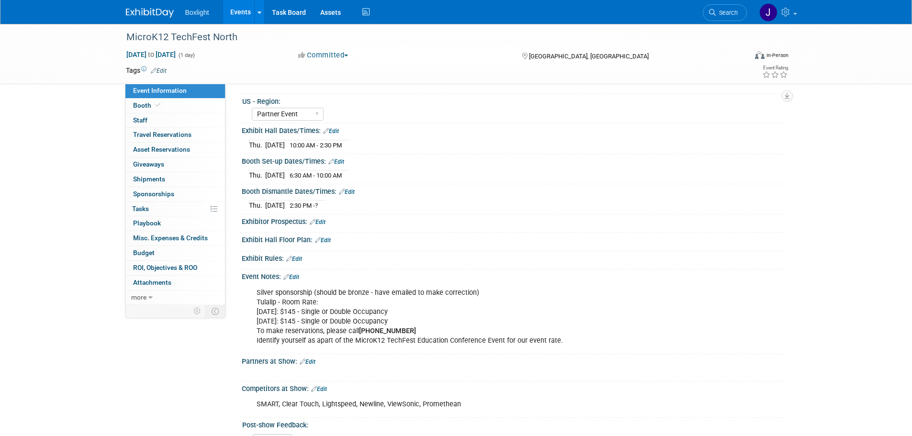
click at [322, 386] on link "Edit" at bounding box center [319, 389] width 16 height 7
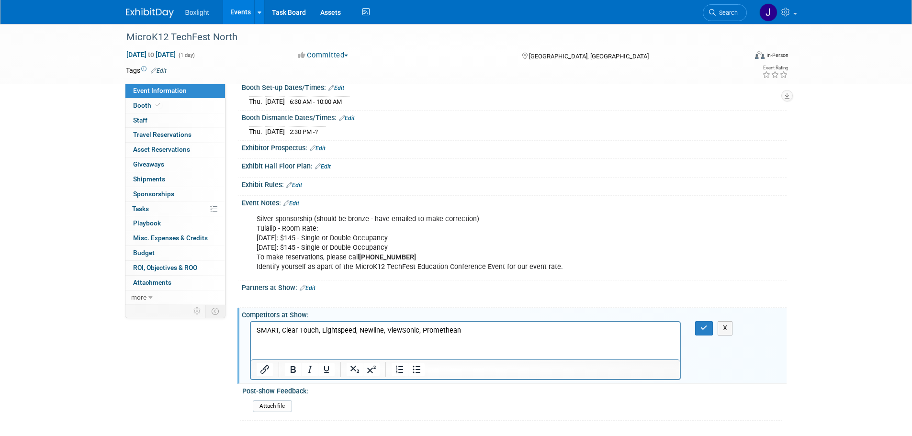
scroll to position [191, 0]
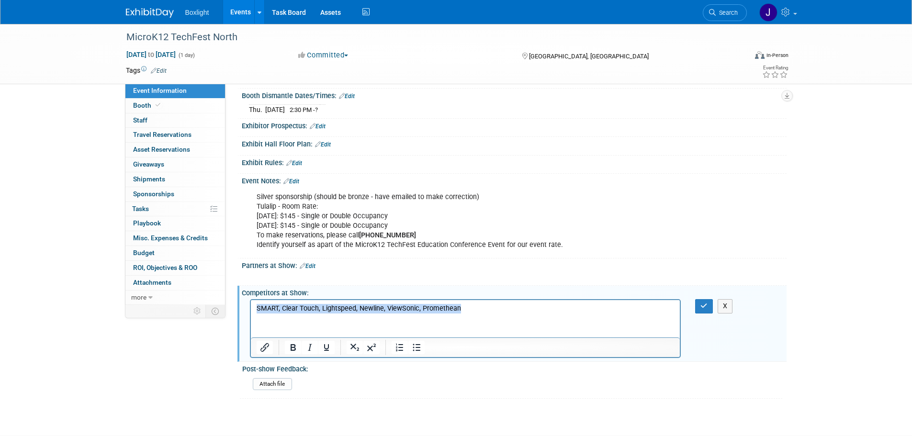
drag, startPoint x: 473, startPoint y: 306, endPoint x: 165, endPoint y: 313, distance: 308.4
click at [250, 313] on html "SMART, Clear Touch, Lightspeed, Newline, ViewSonic, Promethean" at bounding box center [464, 306] width 429 height 13
click at [705, 301] on button "button" at bounding box center [704, 306] width 18 height 14
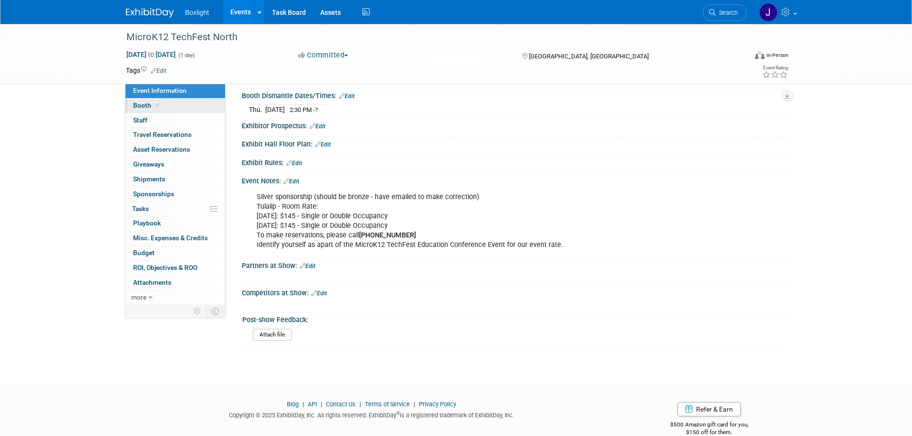
click at [159, 102] on icon at bounding box center [158, 104] width 5 height 5
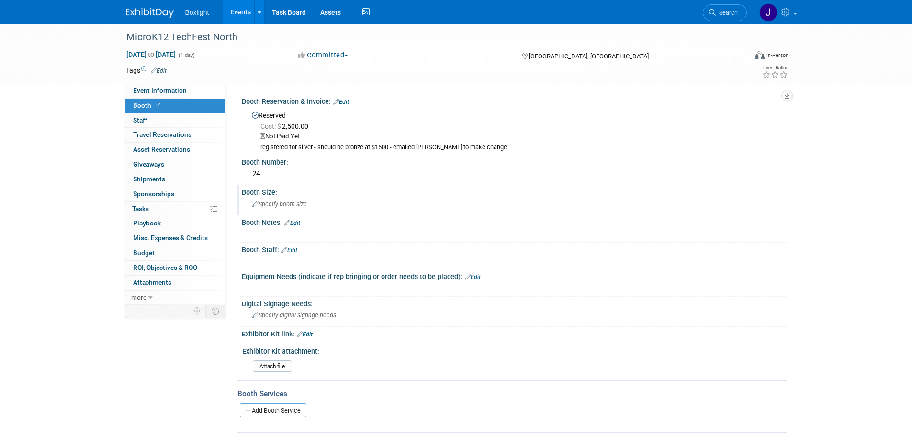
click at [294, 205] on span "Specify booth size" at bounding box center [279, 204] width 55 height 7
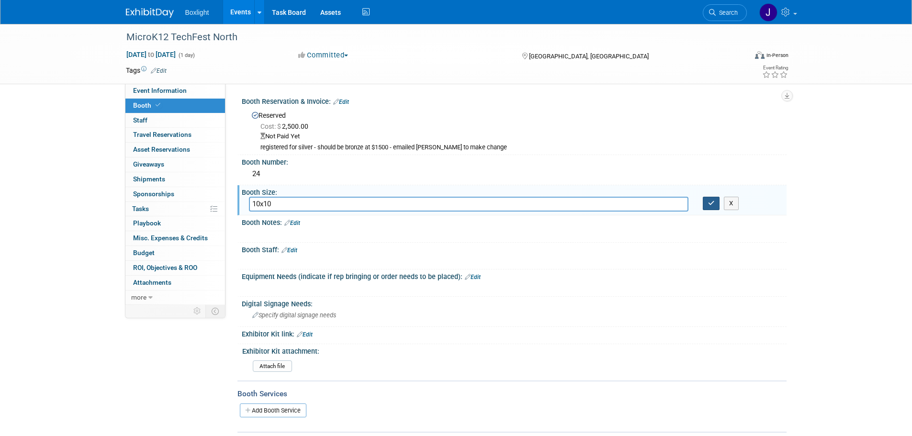
type input "10x10"
click at [713, 205] on icon "button" at bounding box center [711, 203] width 7 height 6
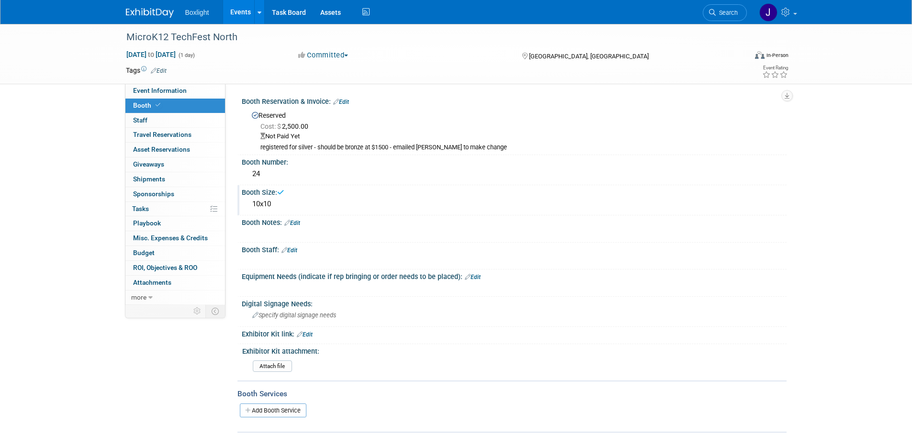
click at [298, 225] on link "Edit" at bounding box center [292, 223] width 16 height 7
